Goal: Navigation & Orientation: Find specific page/section

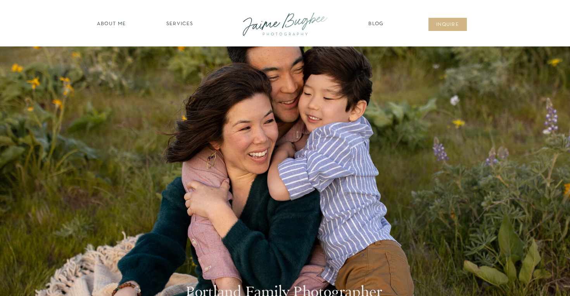
click at [176, 23] on nav "SERVICES" at bounding box center [180, 25] width 44 height 8
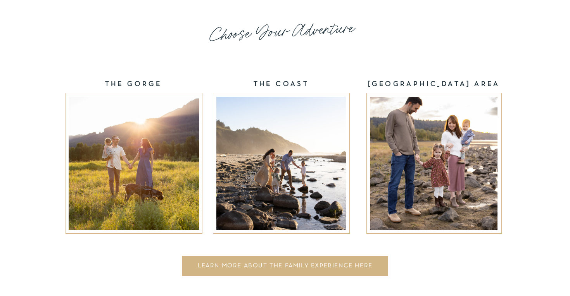
scroll to position [1243, 0]
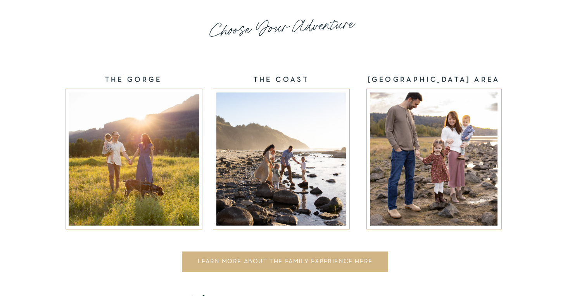
click at [157, 148] on div at bounding box center [134, 159] width 131 height 133
click at [147, 150] on div at bounding box center [134, 159] width 131 height 133
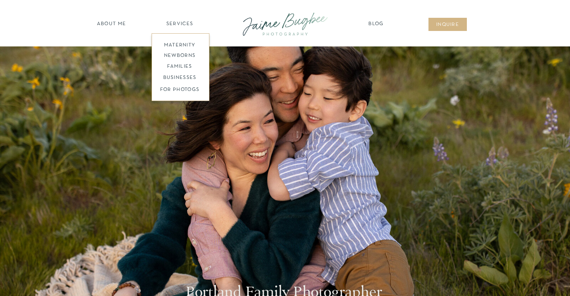
scroll to position [0, 0]
click at [119, 26] on nav "about ME" at bounding box center [112, 25] width 34 height 8
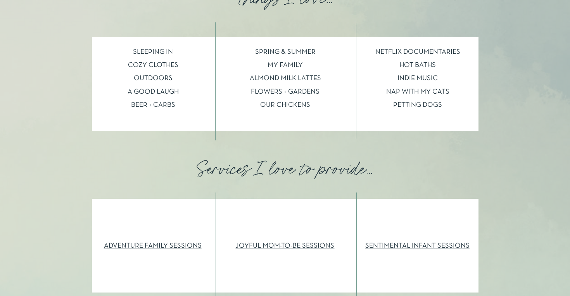
scroll to position [718, 0]
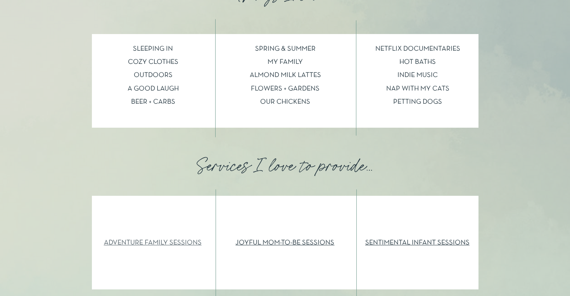
click at [173, 242] on link "ADVENTURE FAMILY SESSIONS" at bounding box center [153, 243] width 98 height 7
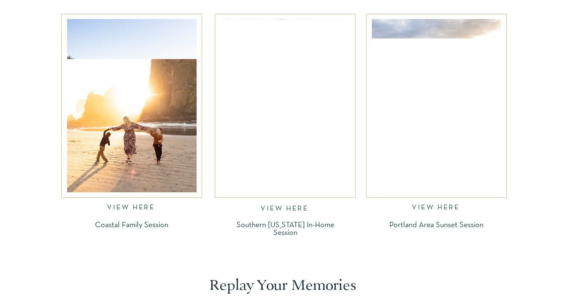
scroll to position [875, 0]
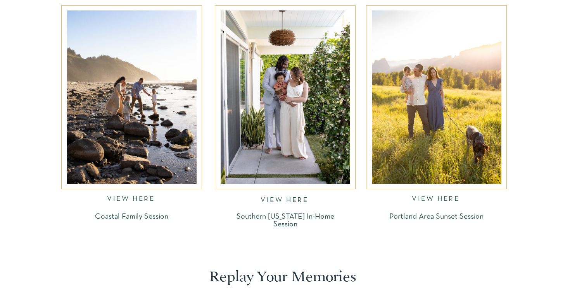
click at [445, 111] on div at bounding box center [436, 97] width 129 height 174
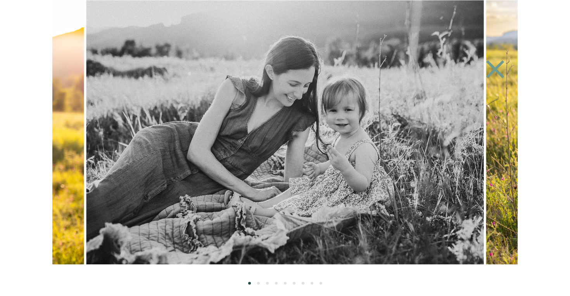
scroll to position [1041, 0]
click at [488, 67] on icon at bounding box center [495, 69] width 36 height 31
